Goal: Information Seeking & Learning: Check status

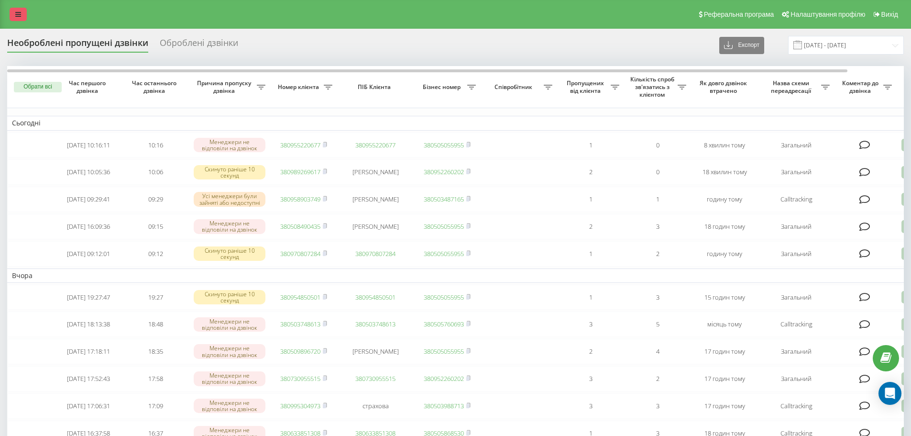
click at [20, 10] on link at bounding box center [18, 14] width 17 height 13
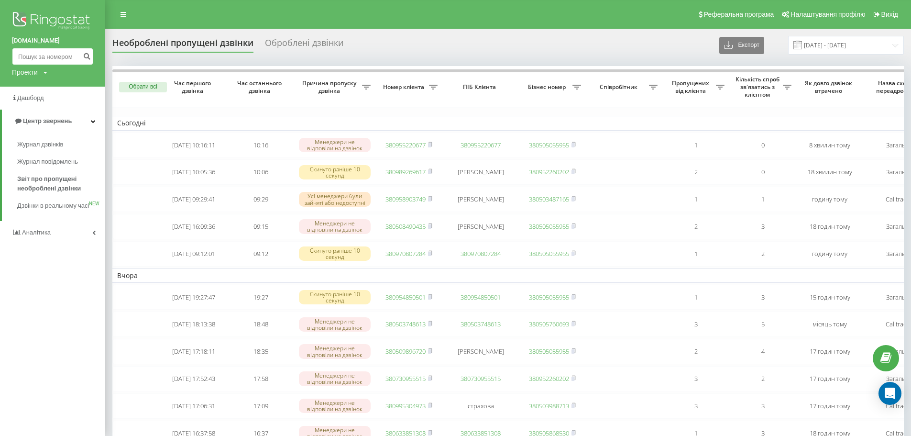
click at [45, 60] on input at bounding box center [52, 56] width 81 height 17
paste input "0665875515"
type input "0665875515"
click at [88, 58] on icon "submit" at bounding box center [87, 55] width 8 height 6
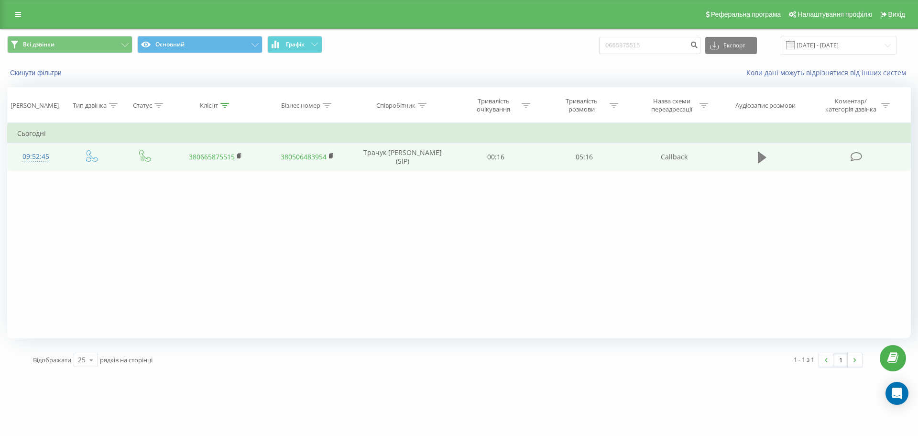
click at [768, 159] on button at bounding box center [762, 157] width 14 height 14
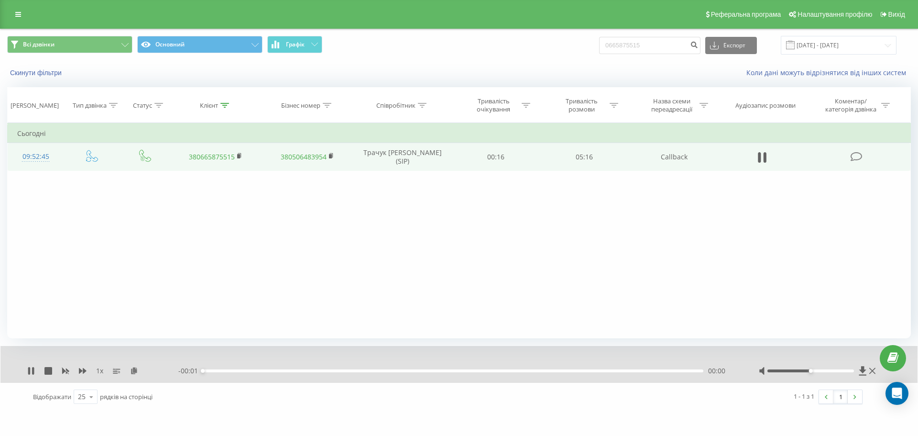
click at [242, 366] on div "- 00:01 00:00 00:00" at bounding box center [456, 371] width 557 height 10
click at [242, 373] on div "- 05:24 00:00 00:00" at bounding box center [456, 371] width 557 height 10
click at [242, 371] on div "00:00" at bounding box center [453, 370] width 501 height 3
click at [414, 373] on div "- 04:58 00:26 00:26" at bounding box center [456, 371] width 557 height 10
click at [264, 370] on div "00:29" at bounding box center [453, 370] width 501 height 3
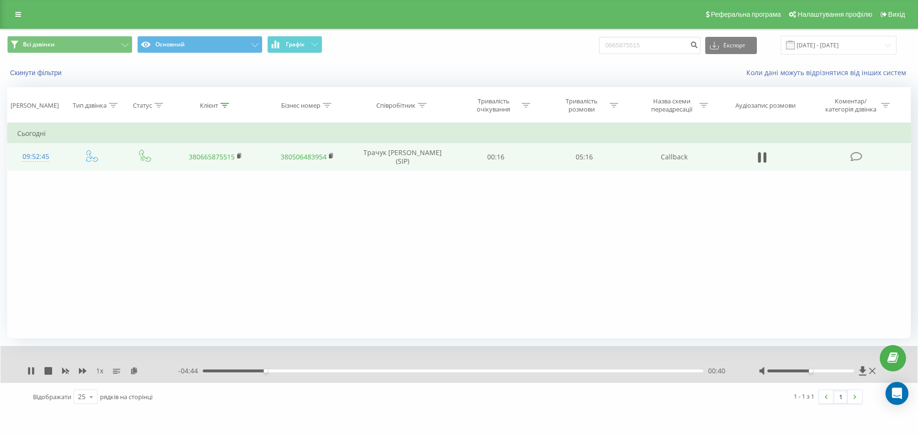
click at [286, 375] on div "- 04:44 00:40 00:40" at bounding box center [456, 371] width 557 height 10
click at [293, 370] on div "00:41" at bounding box center [453, 370] width 501 height 3
click at [318, 371] on div "01:00" at bounding box center [453, 370] width 501 height 3
click at [352, 373] on div "- 03:56 01:28 01:28" at bounding box center [456, 371] width 557 height 10
click at [356, 370] on div "01:28" at bounding box center [453, 370] width 501 height 3
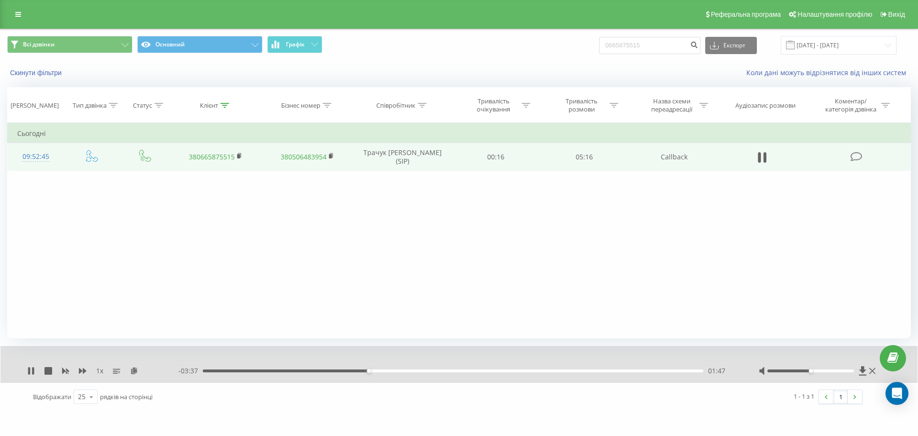
click at [385, 372] on div "01:47" at bounding box center [453, 370] width 501 height 3
click at [455, 369] on div "02:43" at bounding box center [453, 370] width 501 height 3
click at [463, 369] on div "02:44" at bounding box center [453, 370] width 501 height 3
click at [471, 370] on div "02:54" at bounding box center [453, 370] width 501 height 3
click at [478, 372] on div "02:54" at bounding box center [453, 370] width 501 height 3
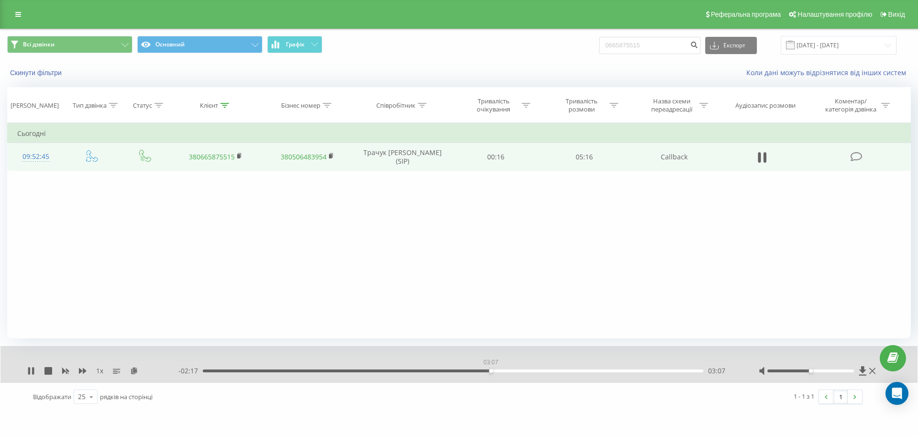
click at [491, 370] on div "03:07" at bounding box center [453, 370] width 501 height 3
click at [500, 369] on div "- 02:16 03:08 03:08" at bounding box center [456, 371] width 557 height 10
click at [516, 372] on div "03:23" at bounding box center [453, 370] width 501 height 3
click at [522, 370] on div "03:24" at bounding box center [453, 370] width 501 height 3
click at [533, 371] on div "03:30" at bounding box center [453, 370] width 501 height 3
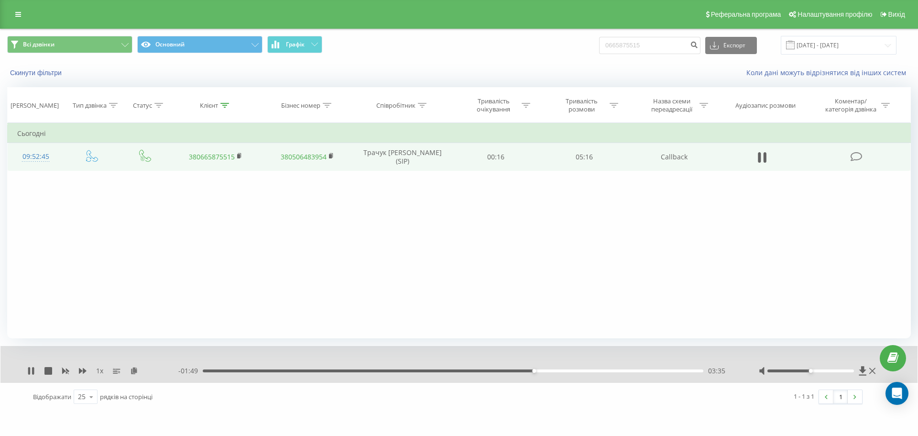
click at [538, 370] on div "03:35" at bounding box center [453, 370] width 501 height 3
click at [547, 369] on div "03:43" at bounding box center [453, 370] width 501 height 3
click at [559, 371] on div "03:45" at bounding box center [453, 370] width 501 height 3
click at [566, 369] on div "03:56" at bounding box center [453, 370] width 501 height 3
click at [579, 370] on div "03:56" at bounding box center [453, 370] width 501 height 3
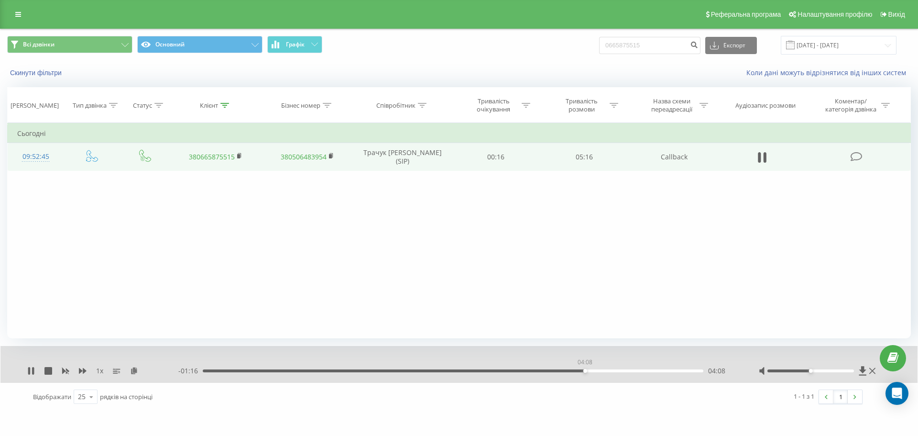
click at [585, 371] on div "04:08" at bounding box center [453, 370] width 501 height 3
click at [592, 369] on div "04:09" at bounding box center [453, 370] width 501 height 3
click at [606, 371] on div "04:13" at bounding box center [453, 370] width 501 height 3
click at [618, 369] on div "- 01:01 04:24 04:24" at bounding box center [456, 371] width 557 height 10
click at [620, 371] on div "04:24" at bounding box center [453, 370] width 501 height 3
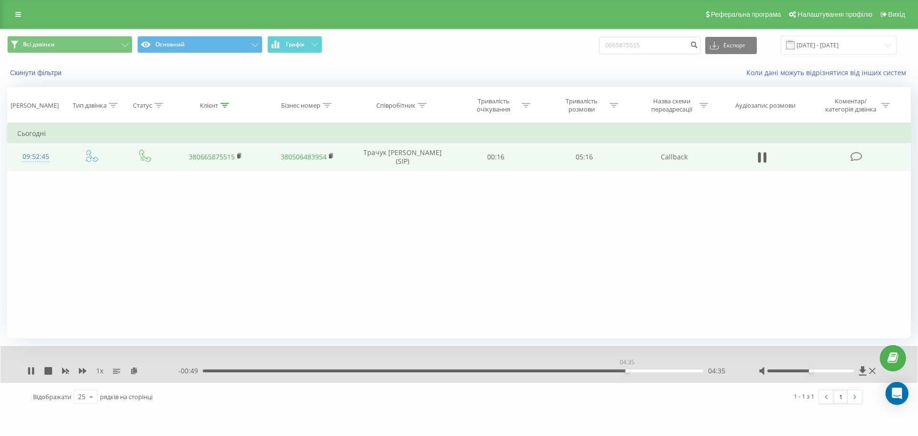
click at [627, 370] on div "04:35" at bounding box center [453, 370] width 501 height 3
click at [632, 372] on div "04:36" at bounding box center [453, 370] width 501 height 3
click at [639, 371] on div "04:39" at bounding box center [453, 370] width 501 height 3
click at [640, 372] on div "04:44" at bounding box center [453, 370] width 501 height 3
click at [635, 371] on div "04:40" at bounding box center [453, 370] width 501 height 3
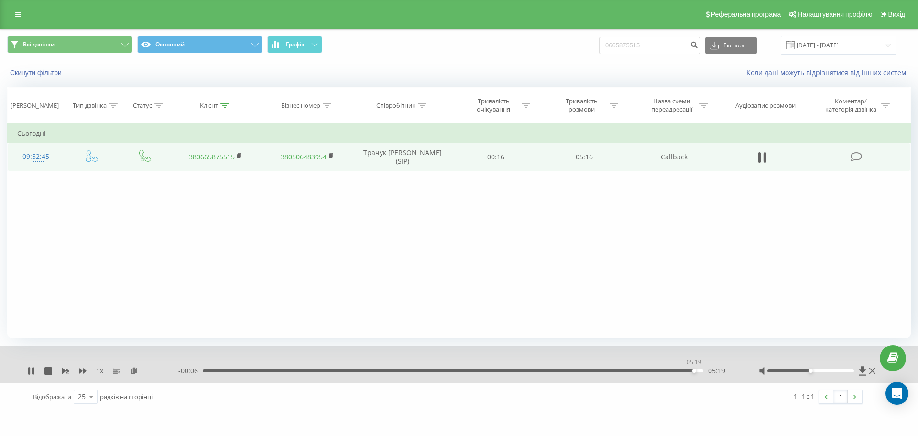
click at [694, 371] on div "05:19" at bounding box center [453, 370] width 501 height 3
click at [31, 370] on icon at bounding box center [31, 371] width 8 height 8
click at [22, 8] on link at bounding box center [18, 14] width 17 height 13
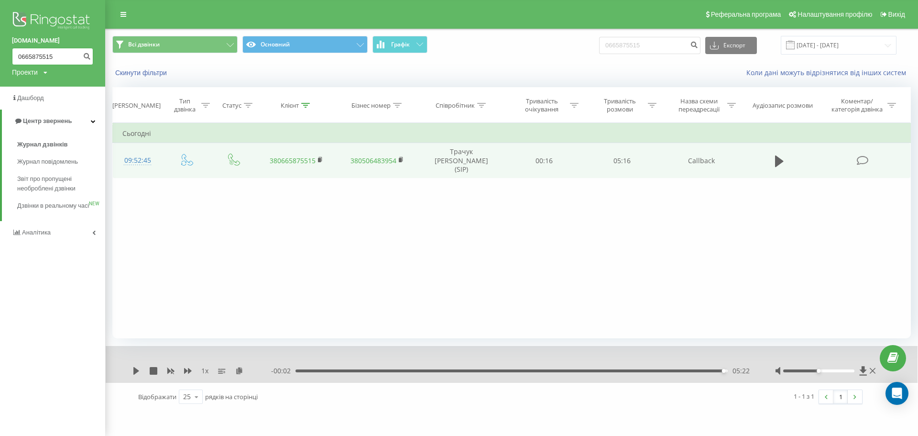
drag, startPoint x: 65, startPoint y: 57, endPoint x: 10, endPoint y: 55, distance: 55.0
click at [10, 55] on div "bazismed.com 0665875515 Проекти bazismed.com" at bounding box center [52, 43] width 105 height 87
click at [37, 148] on span "Журнал дзвінків" at bounding box center [42, 145] width 51 height 10
click at [128, 18] on link at bounding box center [123, 14] width 17 height 13
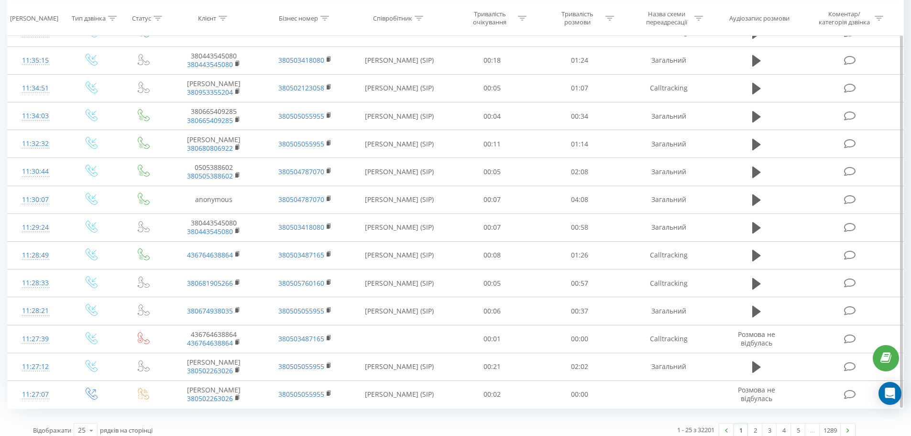
scroll to position [439, 0]
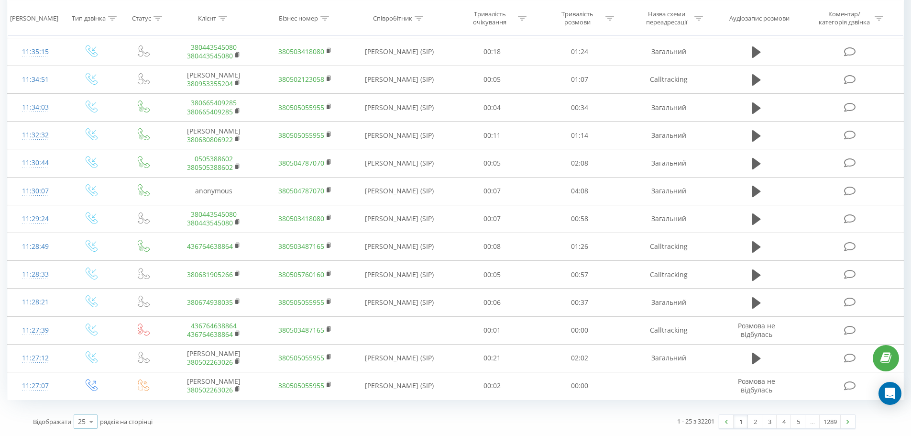
click at [89, 423] on icon at bounding box center [91, 421] width 14 height 19
click at [83, 407] on span "100" at bounding box center [83, 407] width 11 height 9
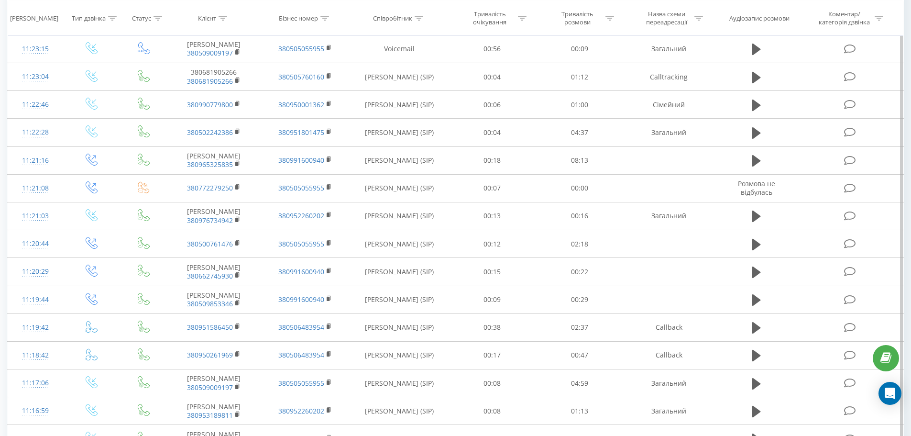
scroll to position [917, 0]
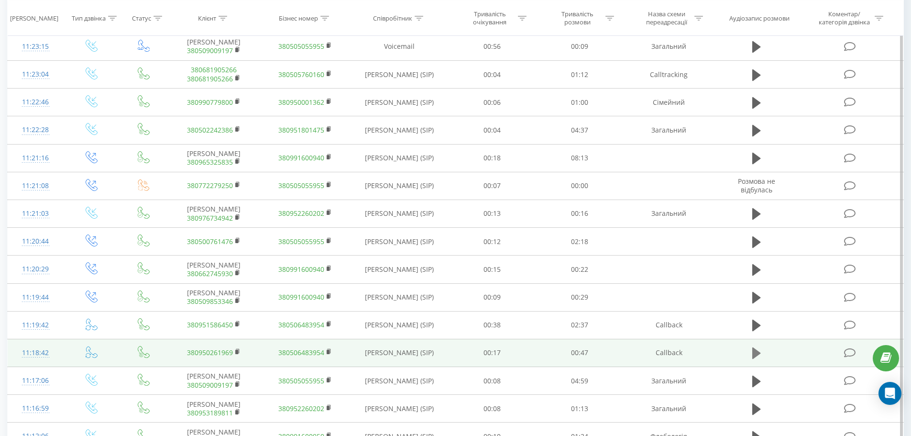
click at [759, 352] on icon at bounding box center [756, 352] width 9 height 11
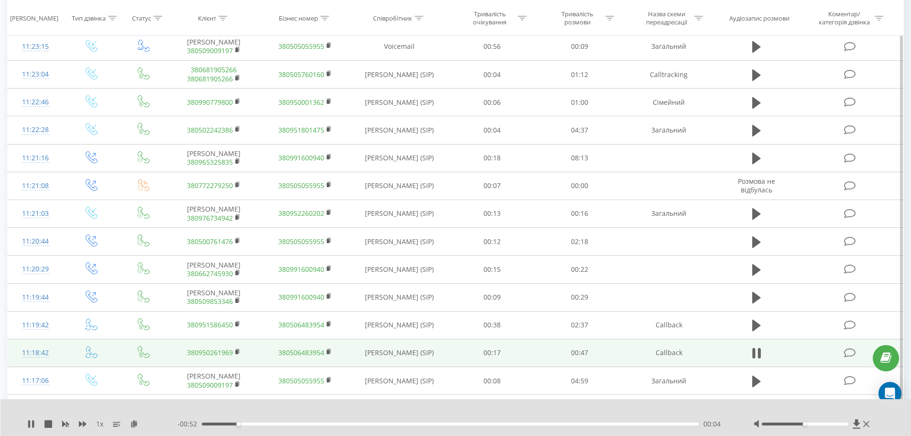
click at [260, 426] on div "- 00:52 00:04 00:04" at bounding box center [453, 424] width 552 height 10
click at [260, 423] on div "00:06" at bounding box center [450, 423] width 497 height 3
click at [311, 422] on div "00:12" at bounding box center [450, 423] width 497 height 3
click at [333, 425] on div "- 00:43 00:13 00:13" at bounding box center [453, 424] width 552 height 10
click at [348, 422] on div "00:13" at bounding box center [450, 423] width 497 height 3
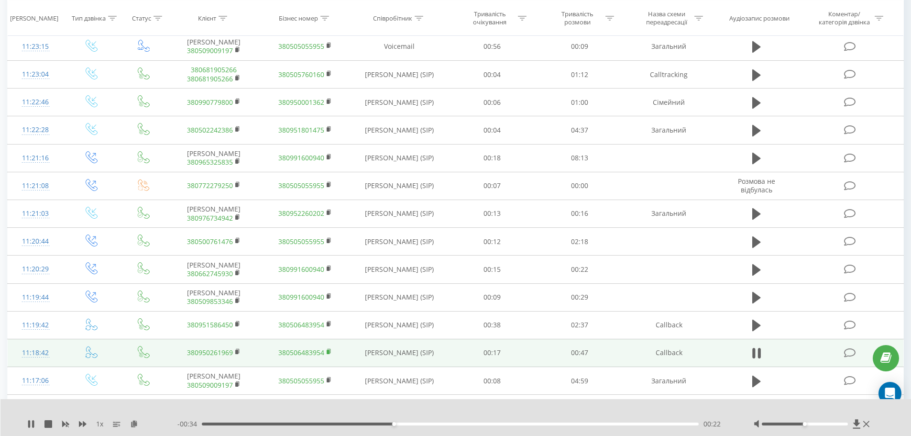
click at [328, 352] on rect at bounding box center [328, 352] width 3 height 4
click at [237, 352] on rect at bounding box center [236, 352] width 3 height 4
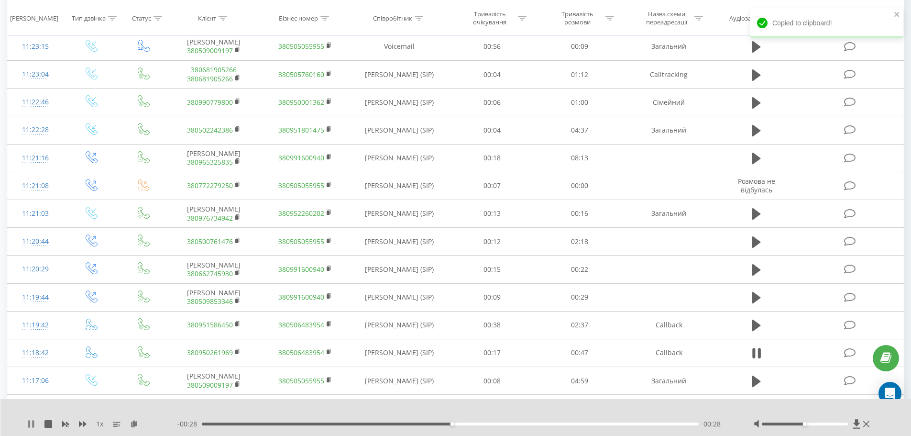
click at [28, 425] on icon at bounding box center [31, 424] width 8 height 8
